Goal: Check status

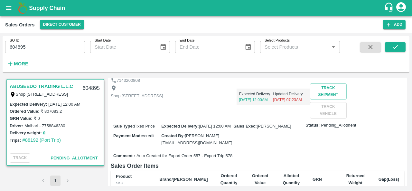
scroll to position [41, 0]
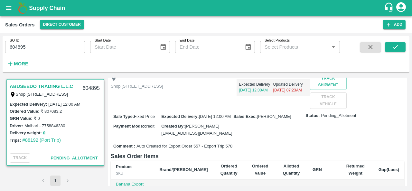
click at [310, 98] on div "Track Shipment TRACK VEHICLE" at bounding box center [334, 91] width 49 height 35
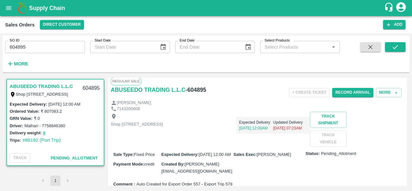
scroll to position [0, 0]
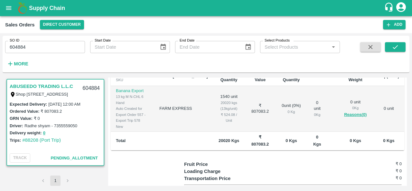
scroll to position [177, 0]
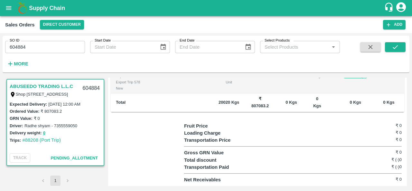
click at [63, 107] on div "Expected Delivery : 20 Sep 2025, 12:00 AM" at bounding box center [55, 103] width 91 height 7
click at [64, 93] on label "Shop [STREET_ADDRESS]" at bounding box center [42, 94] width 52 height 5
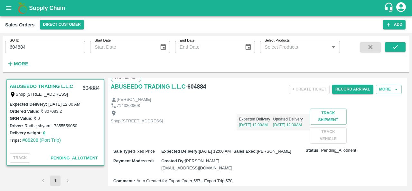
scroll to position [0, 0]
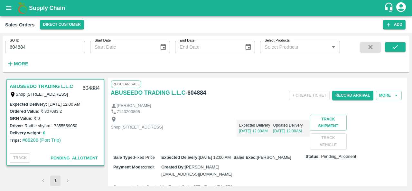
click at [394, 90] on div "+ Create Ticket Record Arrival More" at bounding box center [306, 95] width 196 height 14
click at [395, 94] on icon "button" at bounding box center [396, 96] width 6 height 6
